Goal: Register for event/course

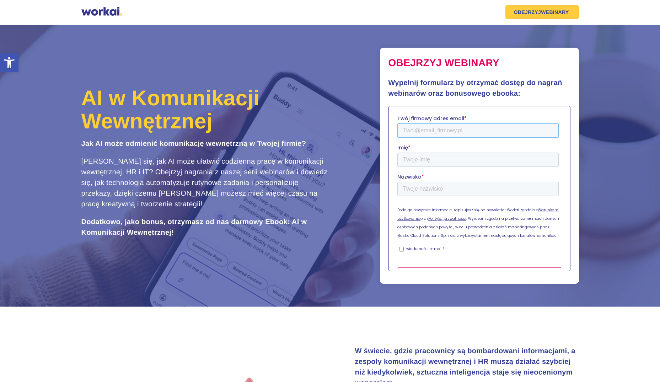
click at [432, 132] on input "Twój firmowy adres email *" at bounding box center [477, 130] width 161 height 14
type input "[PERSON_NAME][EMAIL_ADDRESS][DOMAIN_NAME]"
click at [438, 156] on input "Imię *" at bounding box center [477, 159] width 161 height 14
type input "[PERSON_NAME]"
click at [496, 182] on input "Nazwisko *" at bounding box center [477, 189] width 161 height 14
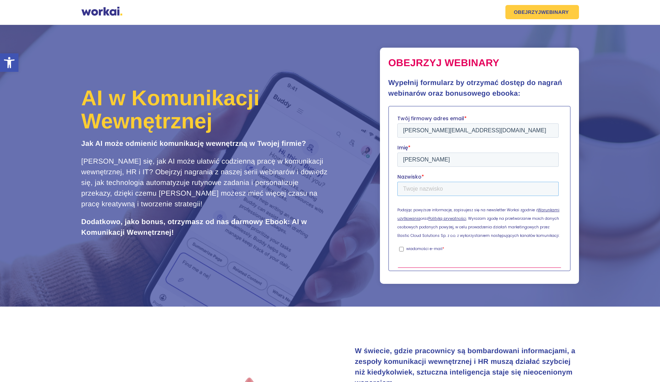
type input "Bielińska"
click at [401, 247] on input "wiadomości e-mail *" at bounding box center [401, 249] width 5 height 5
checkbox input "true"
click at [488, 267] on input "Dostęp do webinarów + bonusowy ebook" at bounding box center [479, 278] width 164 height 23
